Goal: Navigation & Orientation: Find specific page/section

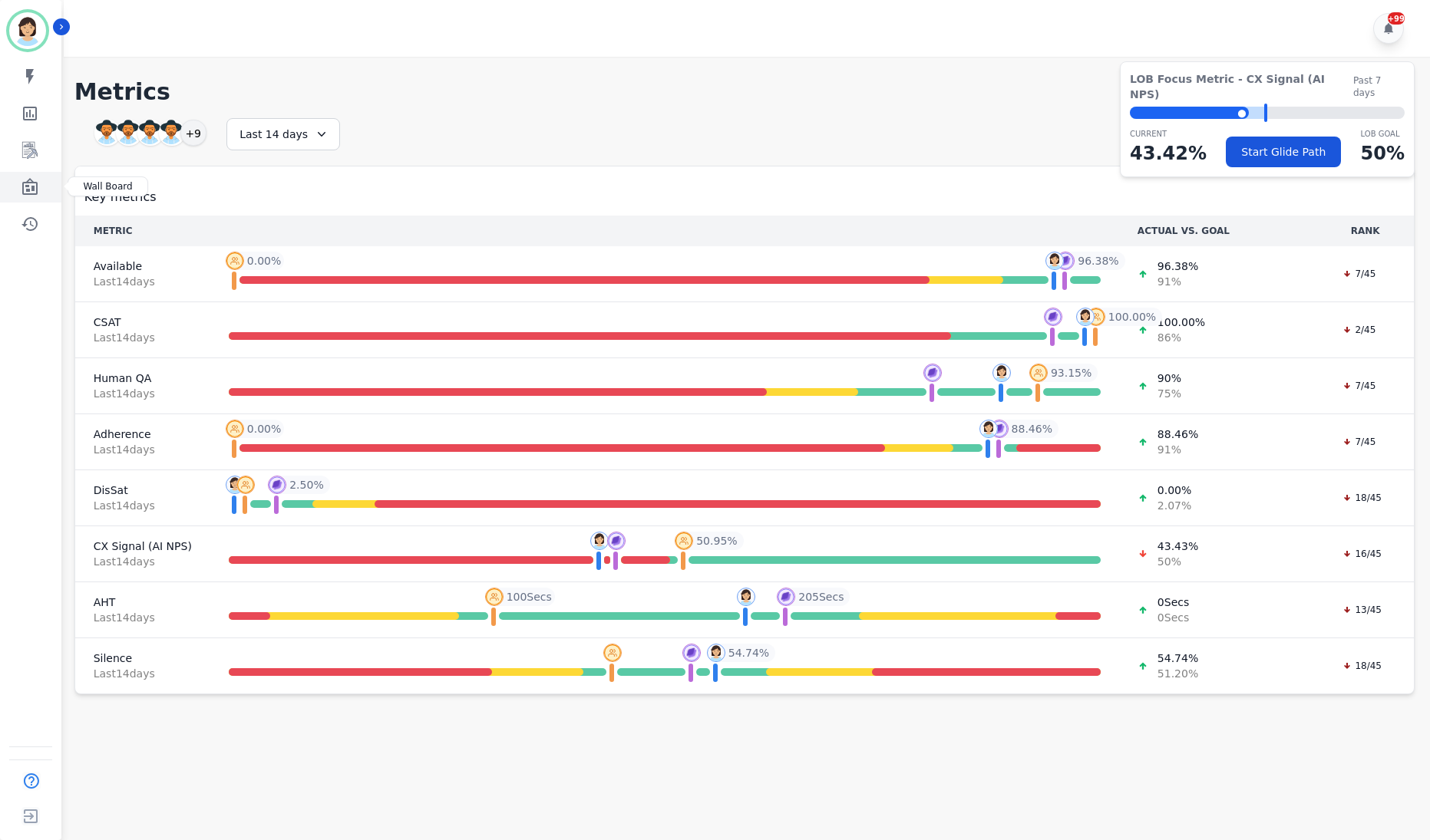
click at [29, 180] on icon "Sidebar" at bounding box center [29, 187] width 19 height 19
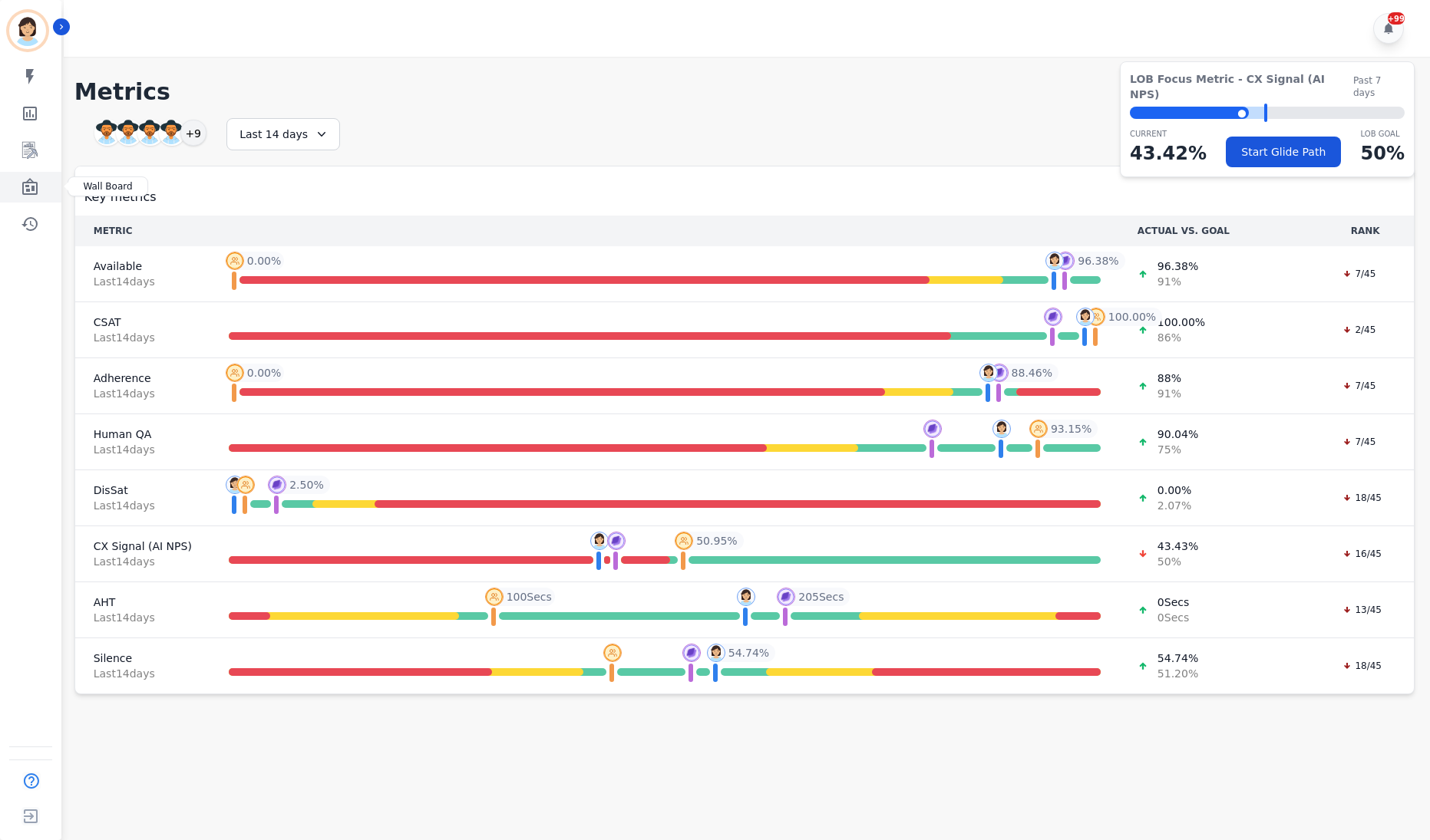
click at [42, 178] on link "Sidebar" at bounding box center [31, 187] width 59 height 30
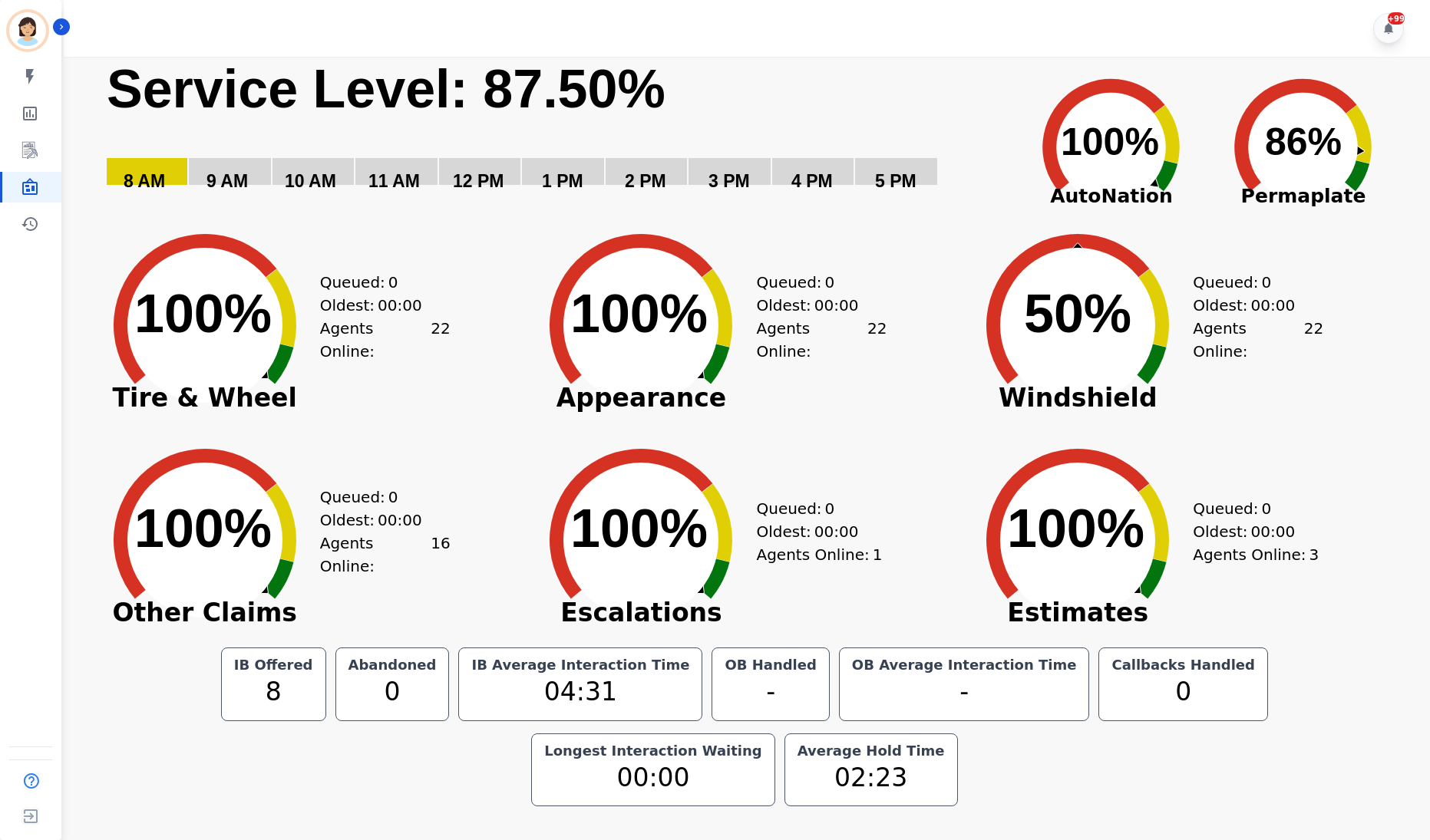
click at [397, 278] on div "Queued: 0 Oldest: 00:00 Agents Online: 22" at bounding box center [385, 313] width 131 height 215
drag, startPoint x: 785, startPoint y: 24, endPoint x: 795, endPoint y: 17, distance: 12.2
click at [785, 24] on div "+99" at bounding box center [749, 28] width 1370 height 57
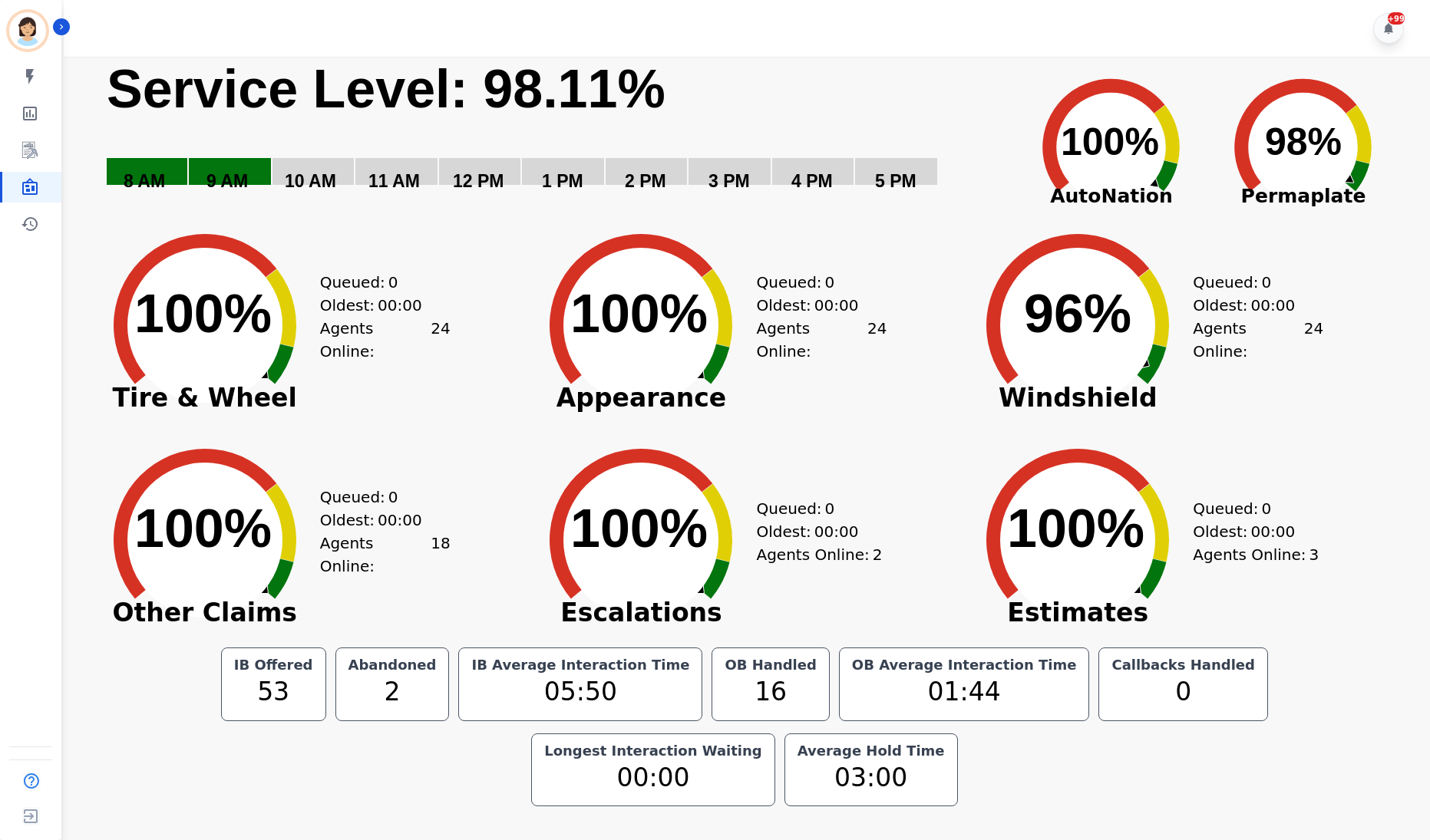
click at [415, 316] on div "Oldest: 00:00" at bounding box center [377, 305] width 115 height 23
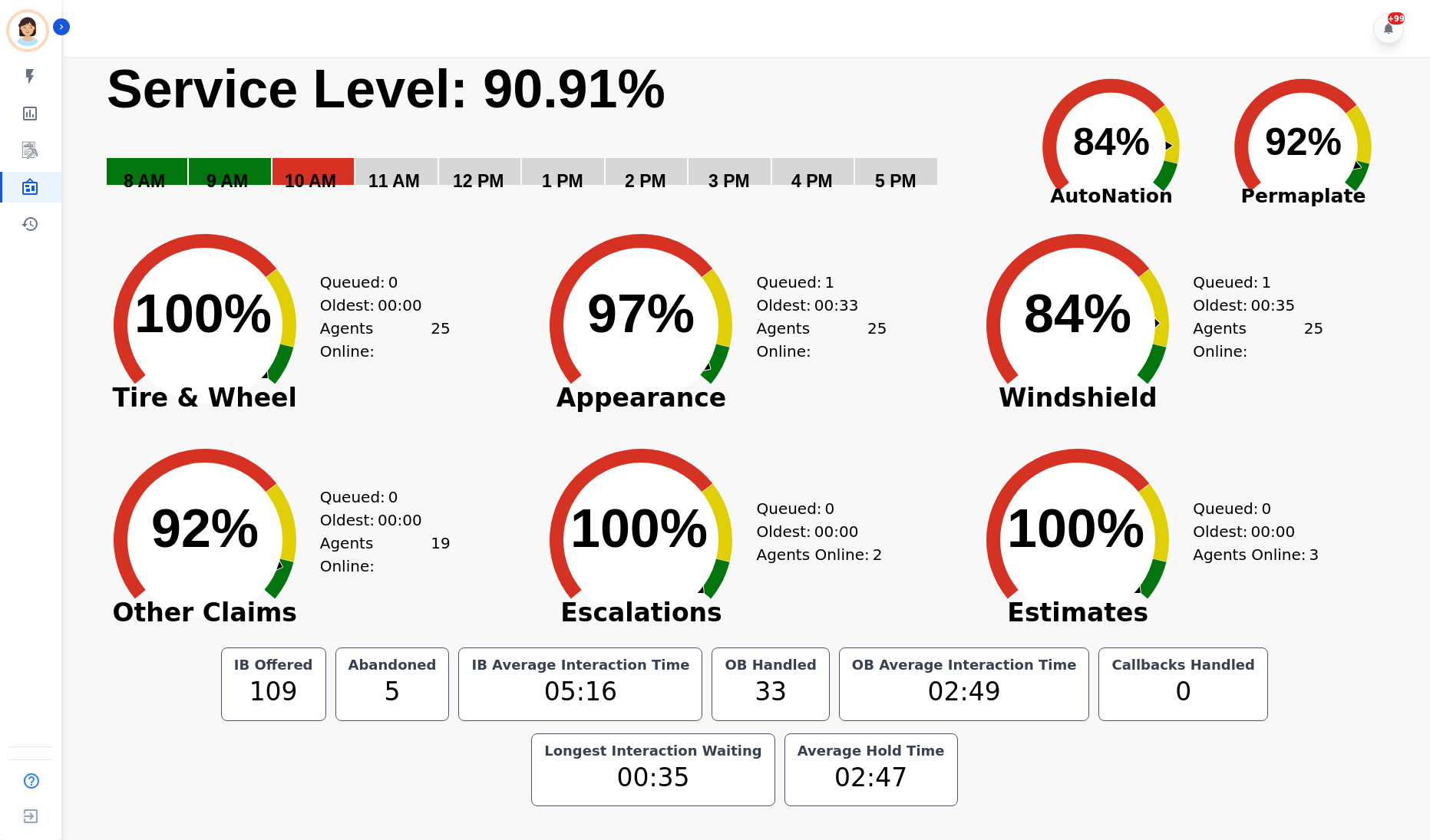
click at [498, 445] on div "Created with Highcharts 10.3.3 92% ​ 92% Other Claims Queued: 0 Oldest: 00:00 A…" at bounding box center [308, 529] width 436 height 215
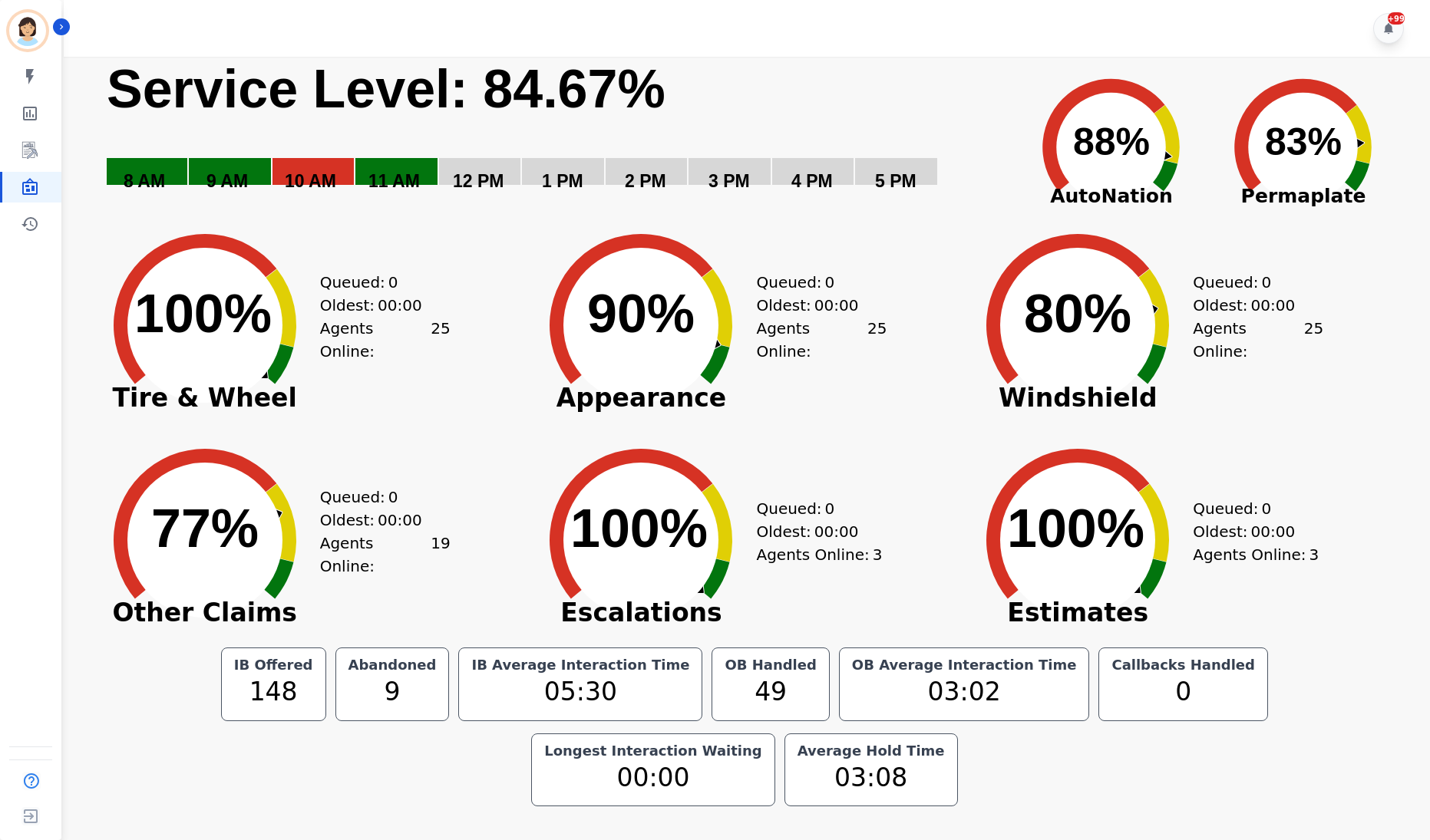
click at [482, 528] on div "Created with Highcharts 10.3.3 77% ​ 77% Other Claims Queued: 0 Oldest: 00:00 A…" at bounding box center [308, 529] width 436 height 215
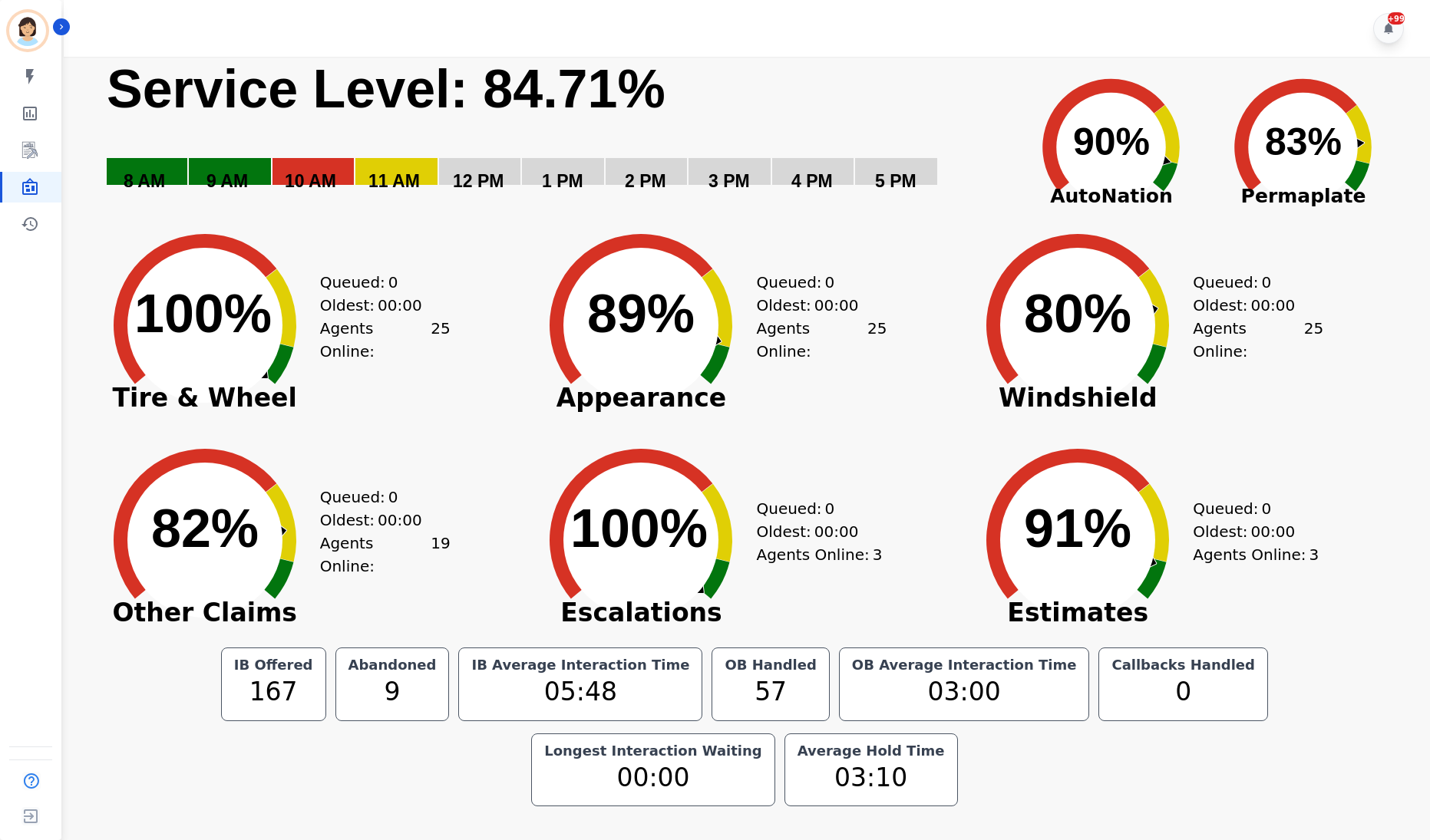
drag, startPoint x: 931, startPoint y: 382, endPoint x: 933, endPoint y: 399, distance: 17.1
click at [933, 386] on div "Created with Highcharts 10.3.3 89% ​ 89% Appearance Queued: 0 Oldest: 00:00 Age…" at bounding box center [744, 313] width 436 height 215
click at [729, 405] on span "Appearance" at bounding box center [641, 398] width 230 height 16
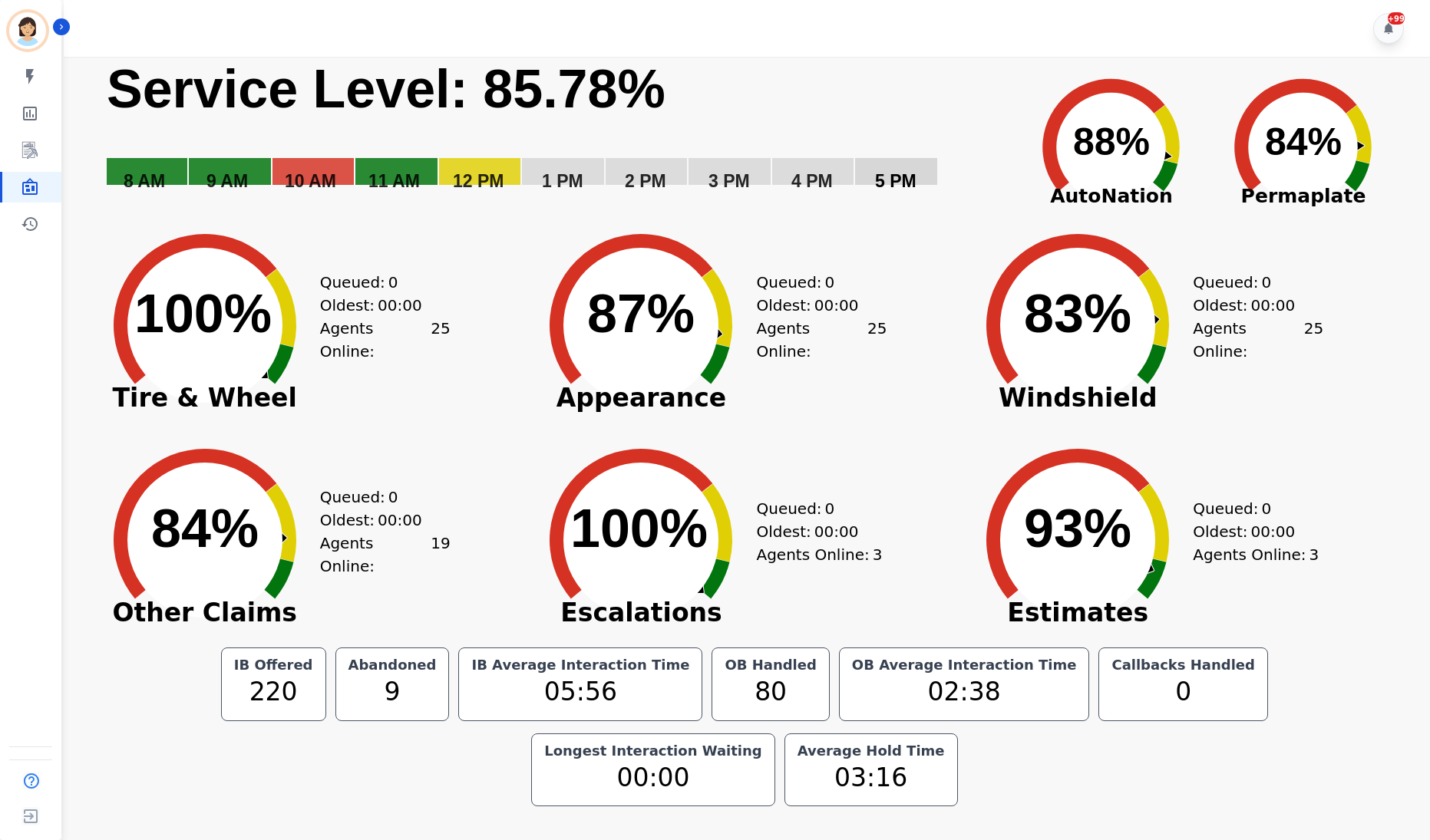
click at [758, 264] on div "Queued: 0 Oldest: 00:00 Agents Online: 25" at bounding box center [821, 313] width 131 height 215
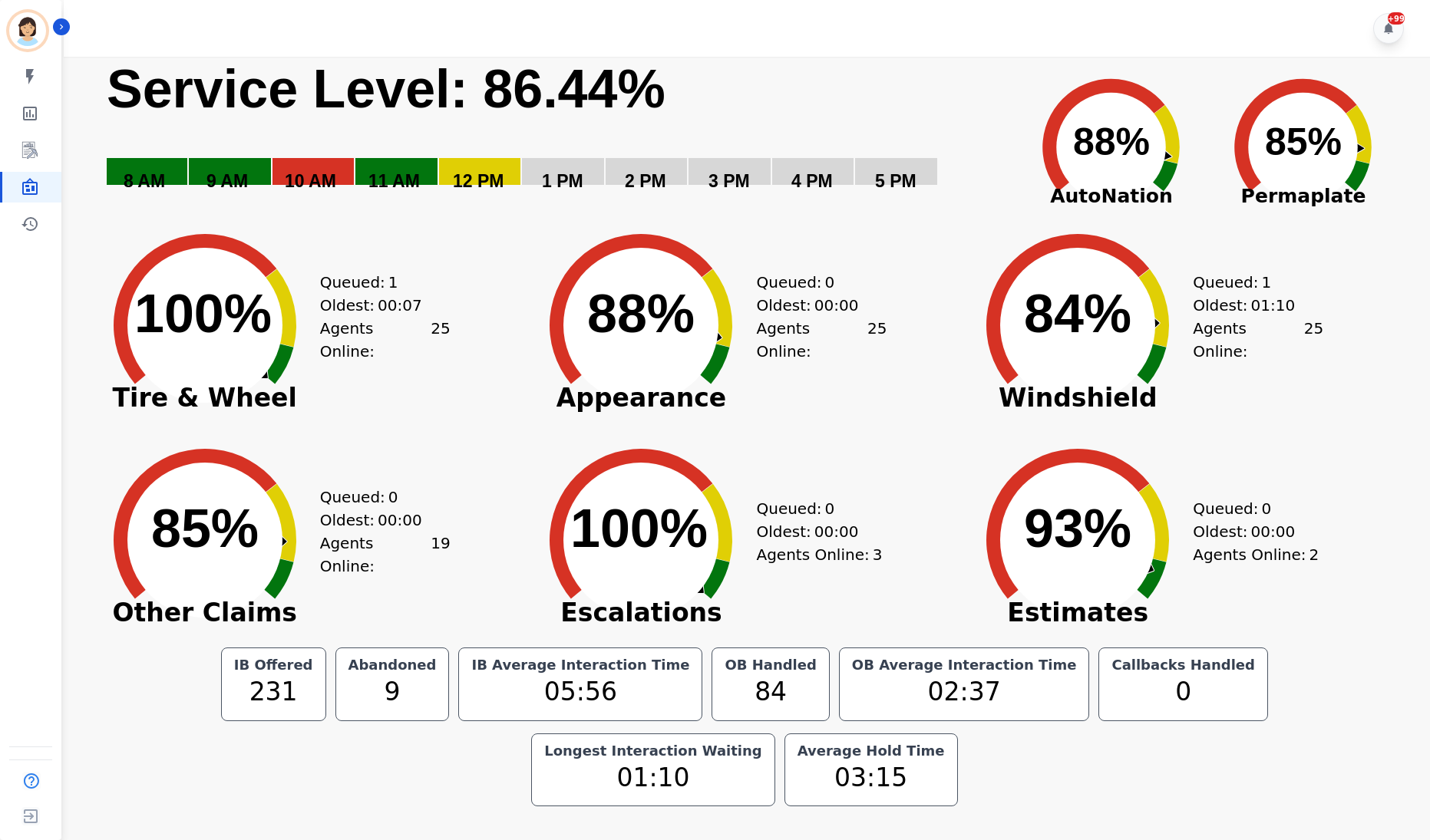
drag, startPoint x: 852, startPoint y: 309, endPoint x: 866, endPoint y: 307, distance: 14.1
click at [852, 309] on div "Oldest: 00:00" at bounding box center [813, 305] width 115 height 23
click at [285, 509] on icon at bounding box center [280, 523] width 31 height 78
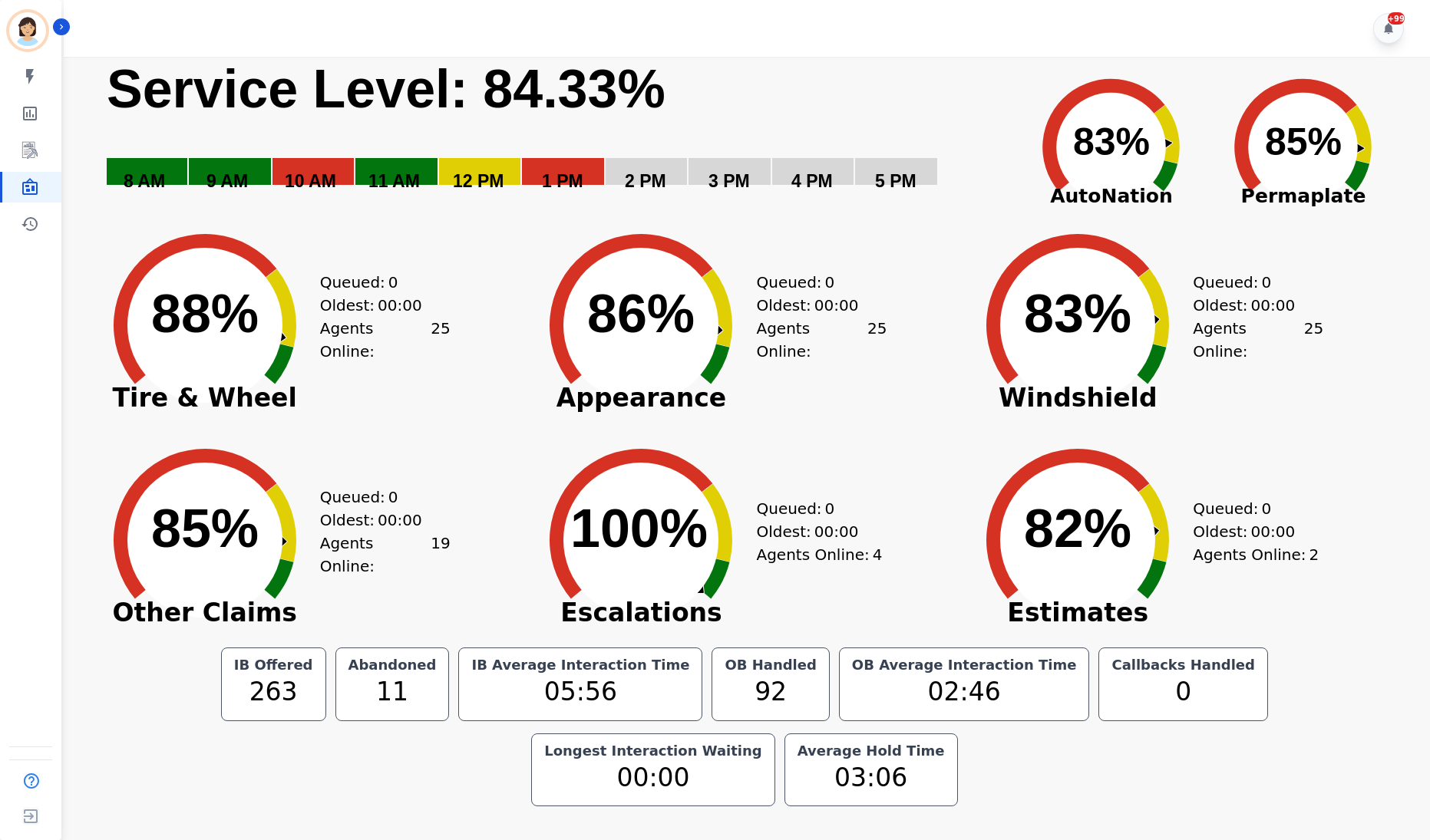
click at [741, 569] on icon "Created with Highcharts 10.3.3 100% ​ 100%" at bounding box center [641, 529] width 230 height 215
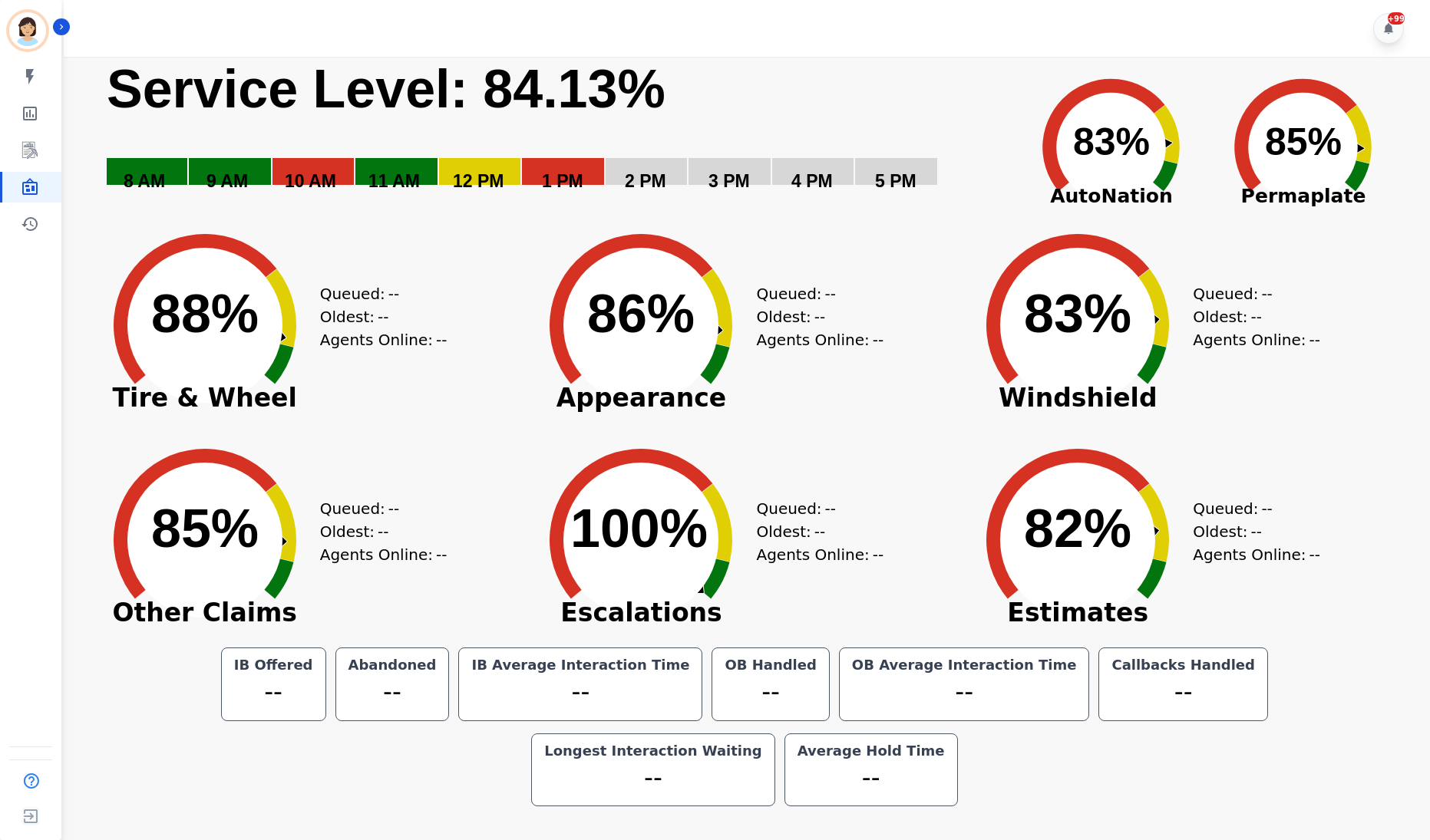
click at [258, 511] on circle at bounding box center [205, 540] width 155 height 155
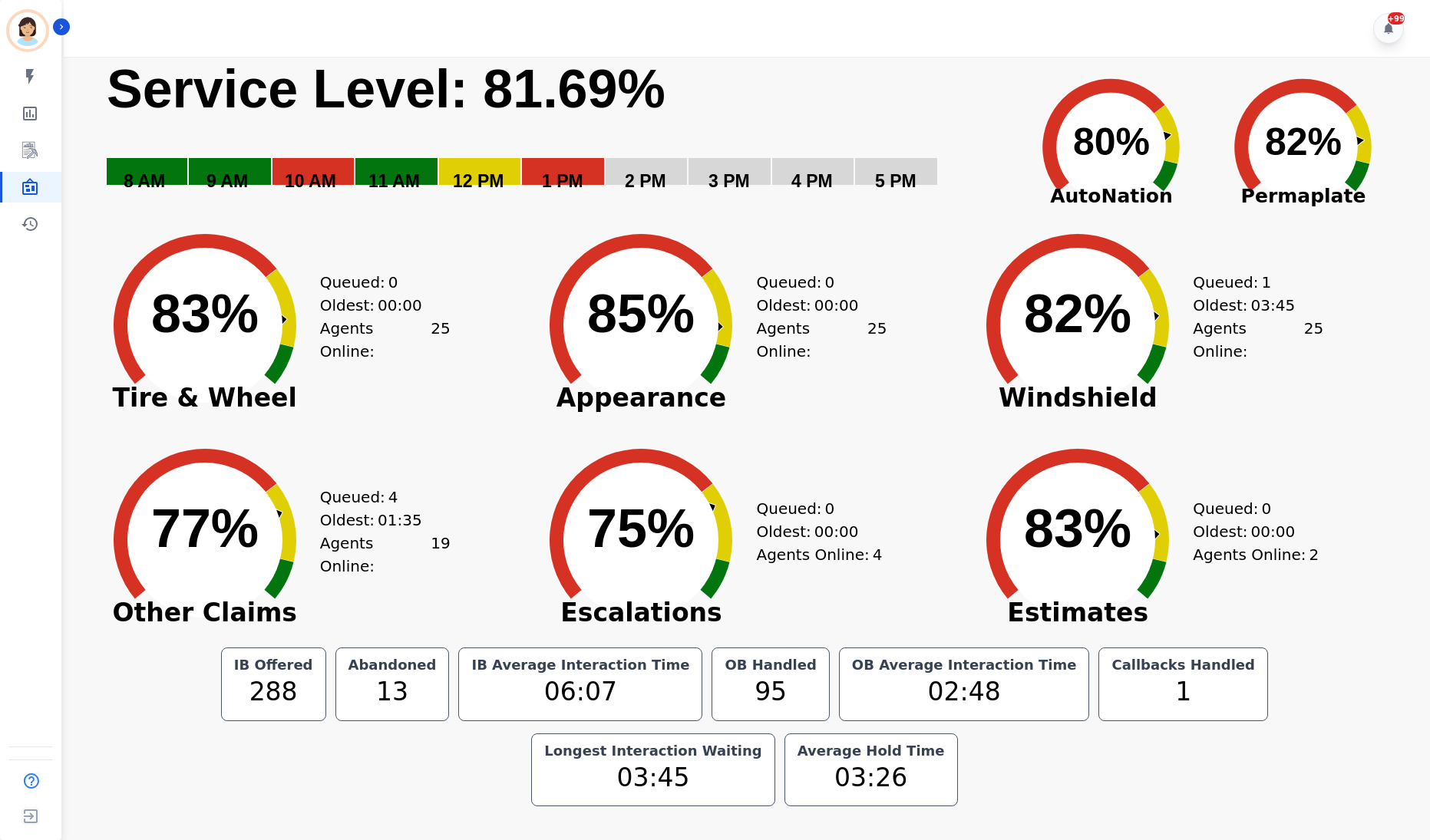
drag, startPoint x: 317, startPoint y: 362, endPoint x: 260, endPoint y: 360, distance: 57.0
click at [317, 362] on icon "Created with Highcharts 10.3.3 83% ​ 83%" at bounding box center [204, 313] width 230 height 215
